Goal: Transaction & Acquisition: Download file/media

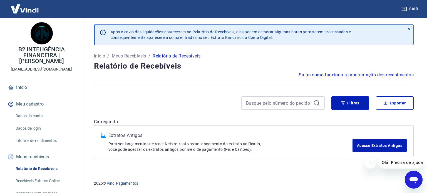
click at [368, 164] on icon "Fechar mensagem da empresa" at bounding box center [370, 163] width 4 height 4
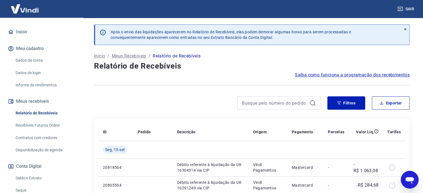
scroll to position [83, 0]
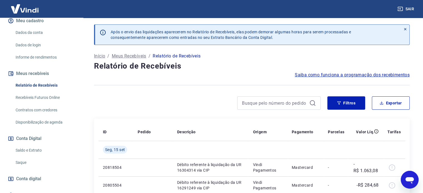
click at [26, 148] on link "Saldo e Extrato" at bounding box center [44, 150] width 63 height 11
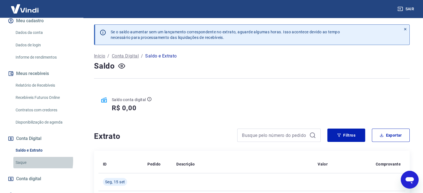
click at [24, 161] on link "Saque" at bounding box center [44, 162] width 63 height 11
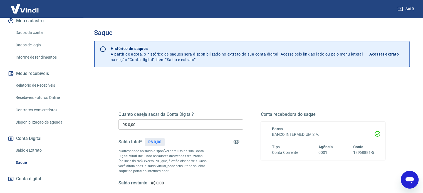
click at [44, 85] on link "Relatório de Recebíveis" at bounding box center [44, 85] width 63 height 11
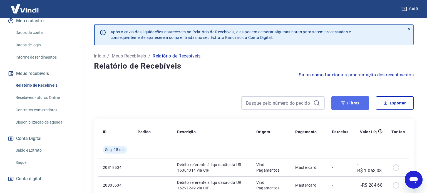
click at [345, 105] on button "Filtros" at bounding box center [350, 102] width 38 height 13
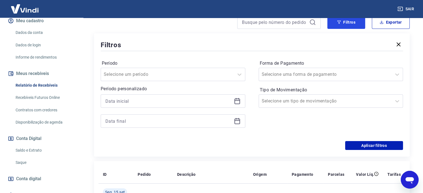
scroll to position [83, 0]
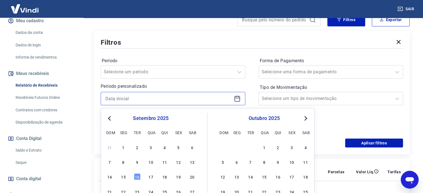
click at [159, 99] on input at bounding box center [168, 99] width 126 height 8
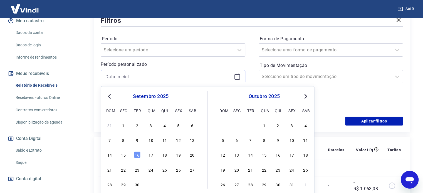
scroll to position [111, 0]
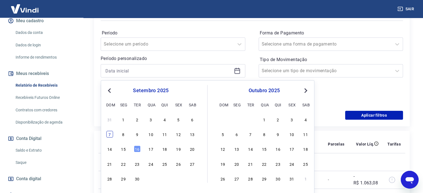
click at [110, 135] on div "7" at bounding box center [109, 134] width 7 height 7
type input "[DATE]"
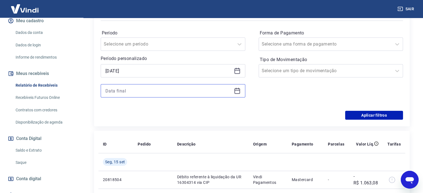
click at [131, 92] on input at bounding box center [168, 91] width 126 height 8
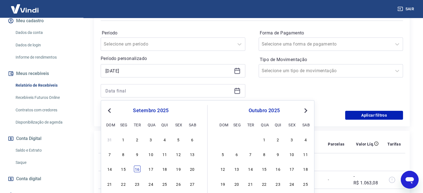
click at [136, 169] on div "16" at bounding box center [137, 169] width 7 height 7
type input "[DATE]"
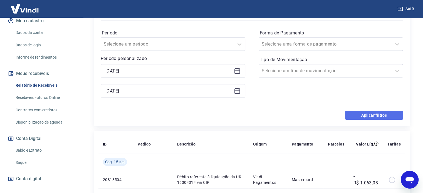
click at [350, 114] on button "Aplicar filtros" at bounding box center [374, 115] width 58 height 9
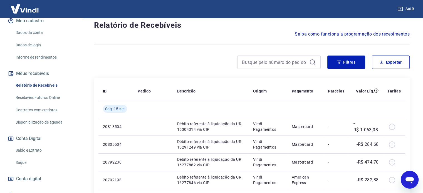
scroll to position [28, 0]
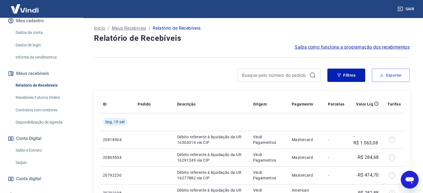
click at [393, 79] on button "Exportar" at bounding box center [391, 75] width 38 height 13
type input "[DATE]"
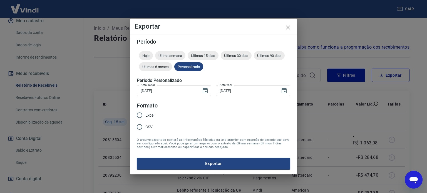
click at [139, 118] on input "Excel" at bounding box center [140, 116] width 12 height 12
radio input "true"
click at [179, 160] on button "Exportar" at bounding box center [214, 164] width 154 height 12
